Goal: Check status: Check status

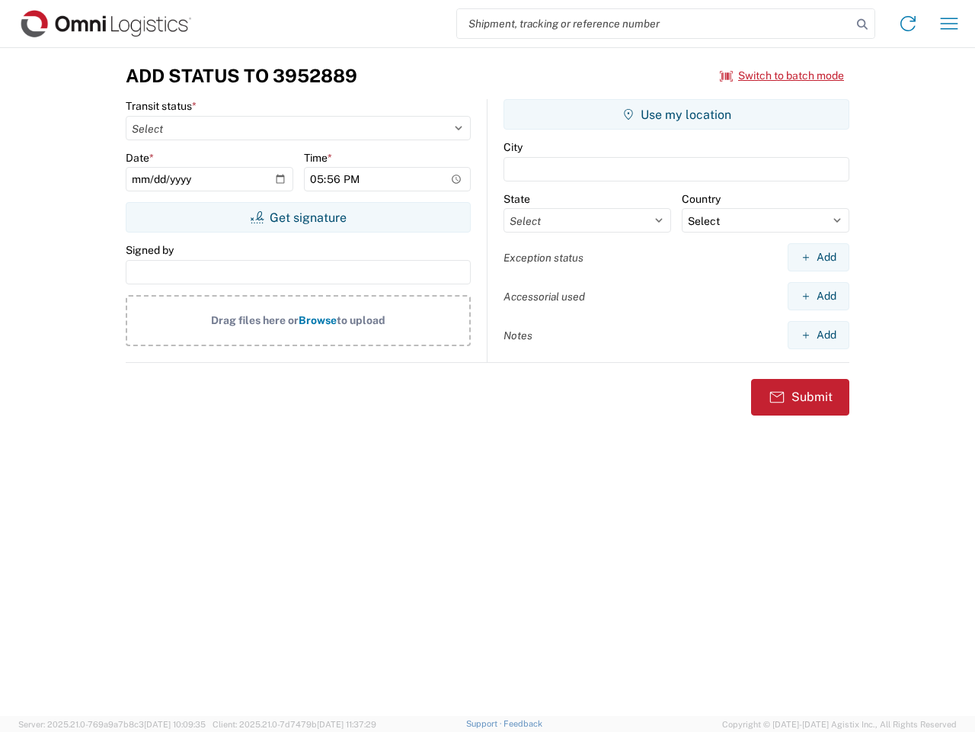
click at [655, 24] on input "search" at bounding box center [654, 23] width 395 height 29
click at [863, 24] on icon at bounding box center [862, 24] width 21 height 21
click at [908, 24] on icon at bounding box center [908, 23] width 24 height 24
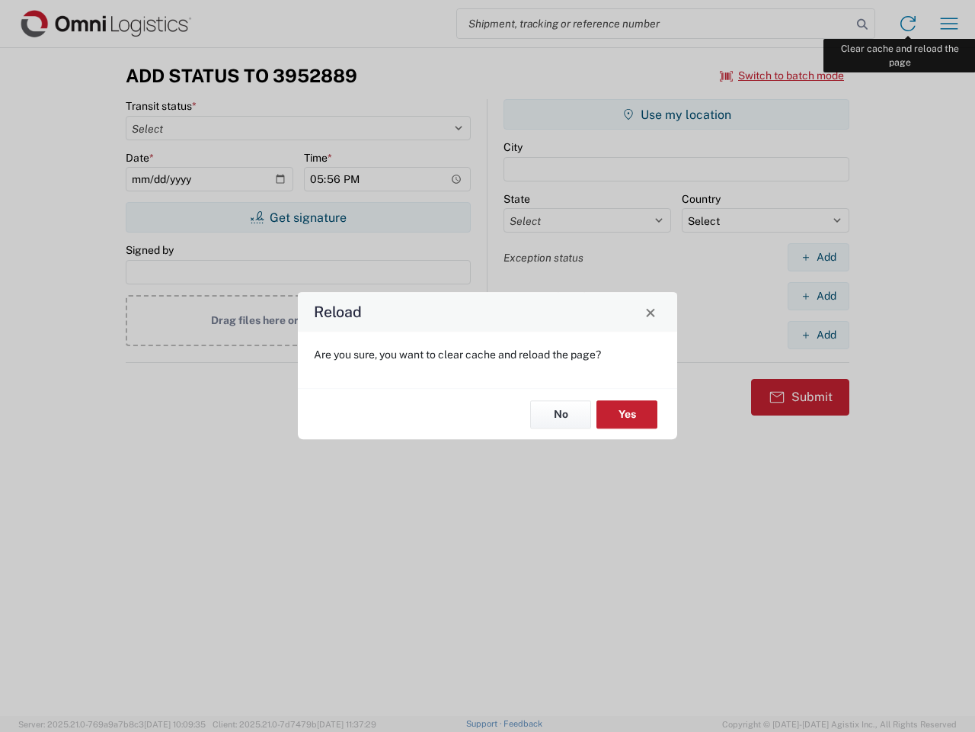
click at [950, 24] on div "Reload Are you sure, you want to clear cache and reload the page? No Yes" at bounding box center [487, 366] width 975 height 732
click at [783, 75] on div "Reload Are you sure, you want to clear cache and reload the page? No Yes" at bounding box center [487, 366] width 975 height 732
click at [298, 217] on div "Reload Are you sure, you want to clear cache and reload the page? No Yes" at bounding box center [487, 366] width 975 height 732
click at [677, 114] on div "Reload Are you sure, you want to clear cache and reload the page? No Yes" at bounding box center [487, 366] width 975 height 732
click at [818, 257] on div "Reload Are you sure, you want to clear cache and reload the page? No Yes" at bounding box center [487, 366] width 975 height 732
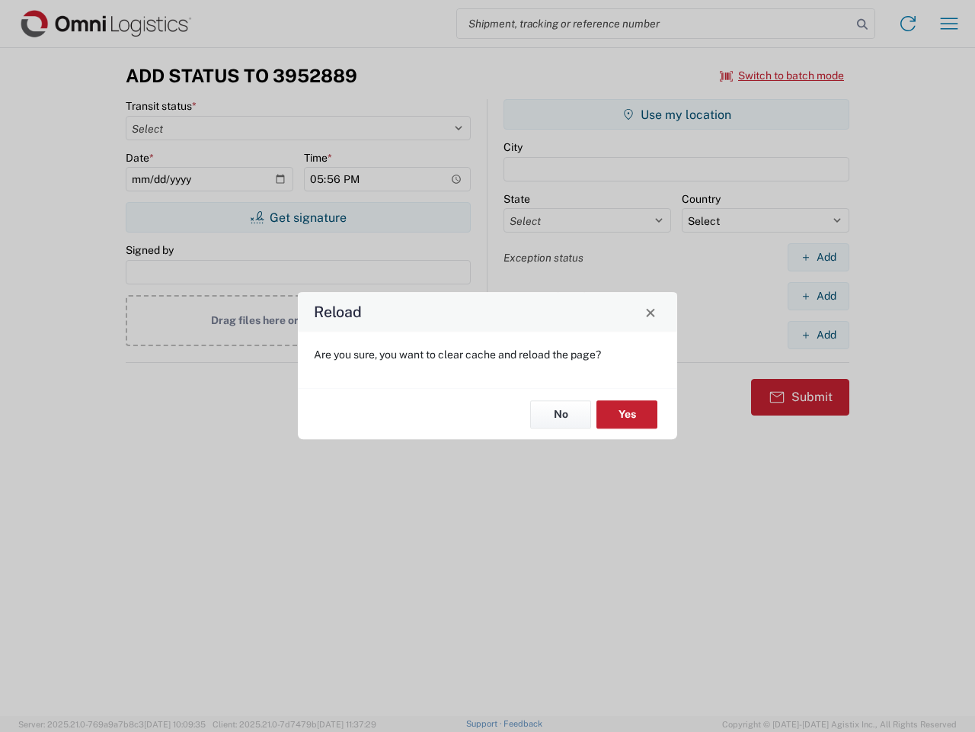
click at [818, 296] on div "Reload Are you sure, you want to clear cache and reload the page? No Yes" at bounding box center [487, 366] width 975 height 732
click at [818, 335] on div "Reload Are you sure, you want to clear cache and reload the page? No Yes" at bounding box center [487, 366] width 975 height 732
